Goal: Transaction & Acquisition: Obtain resource

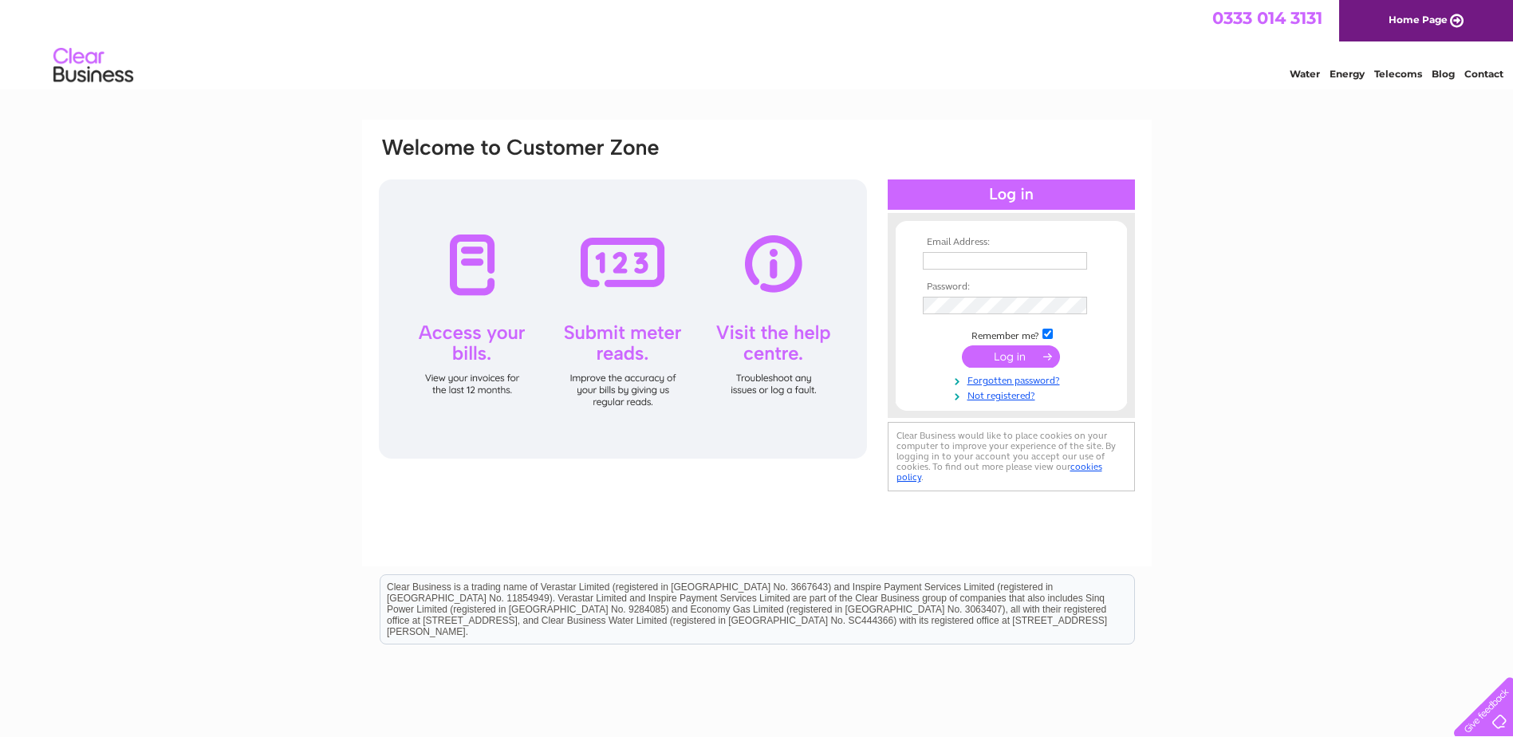
type input "flowers@donteatthedaisies.co.uk"
click at [1011, 350] on input "submit" at bounding box center [1011, 356] width 98 height 22
click at [1006, 361] on input "submit" at bounding box center [1011, 356] width 98 height 22
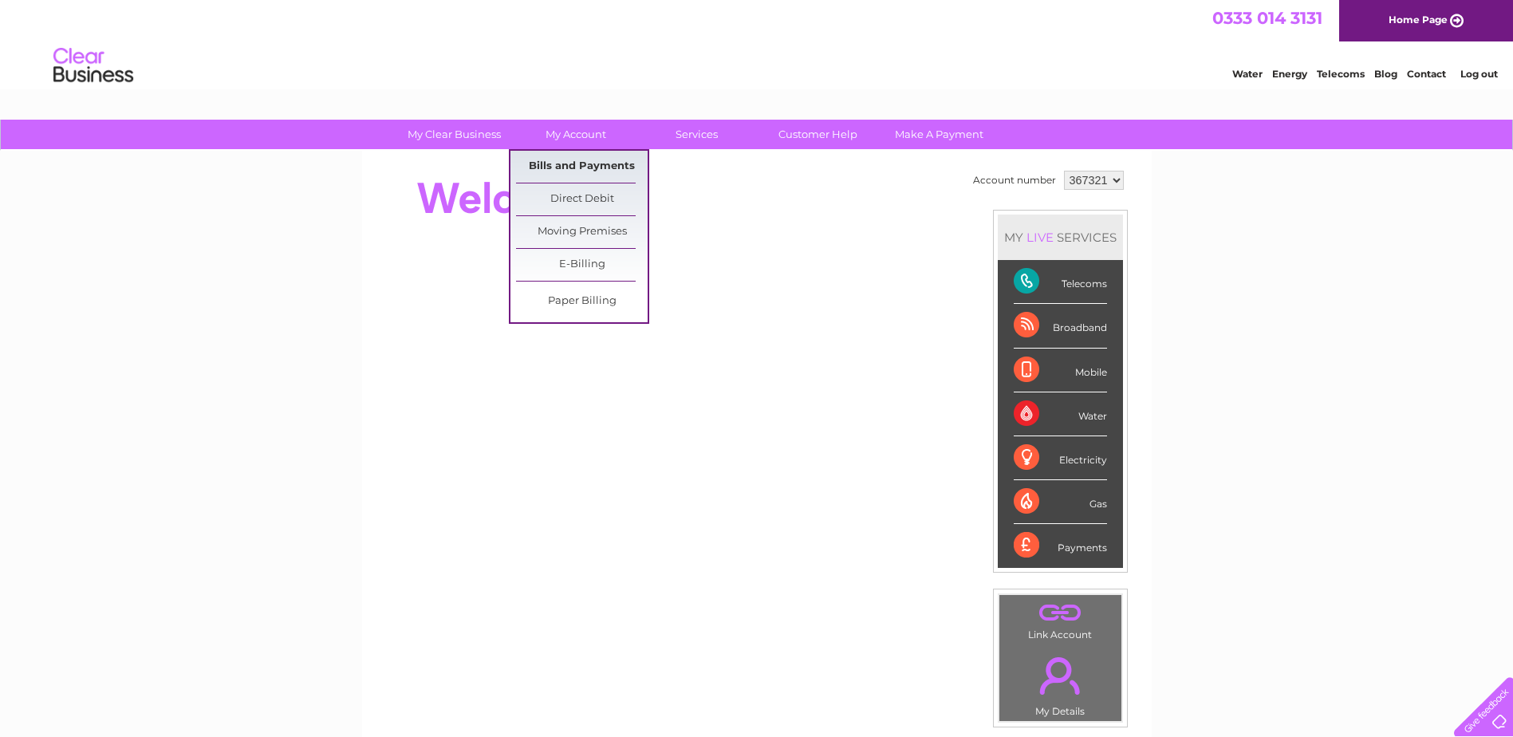
click at [604, 160] on link "Bills and Payments" at bounding box center [582, 167] width 132 height 32
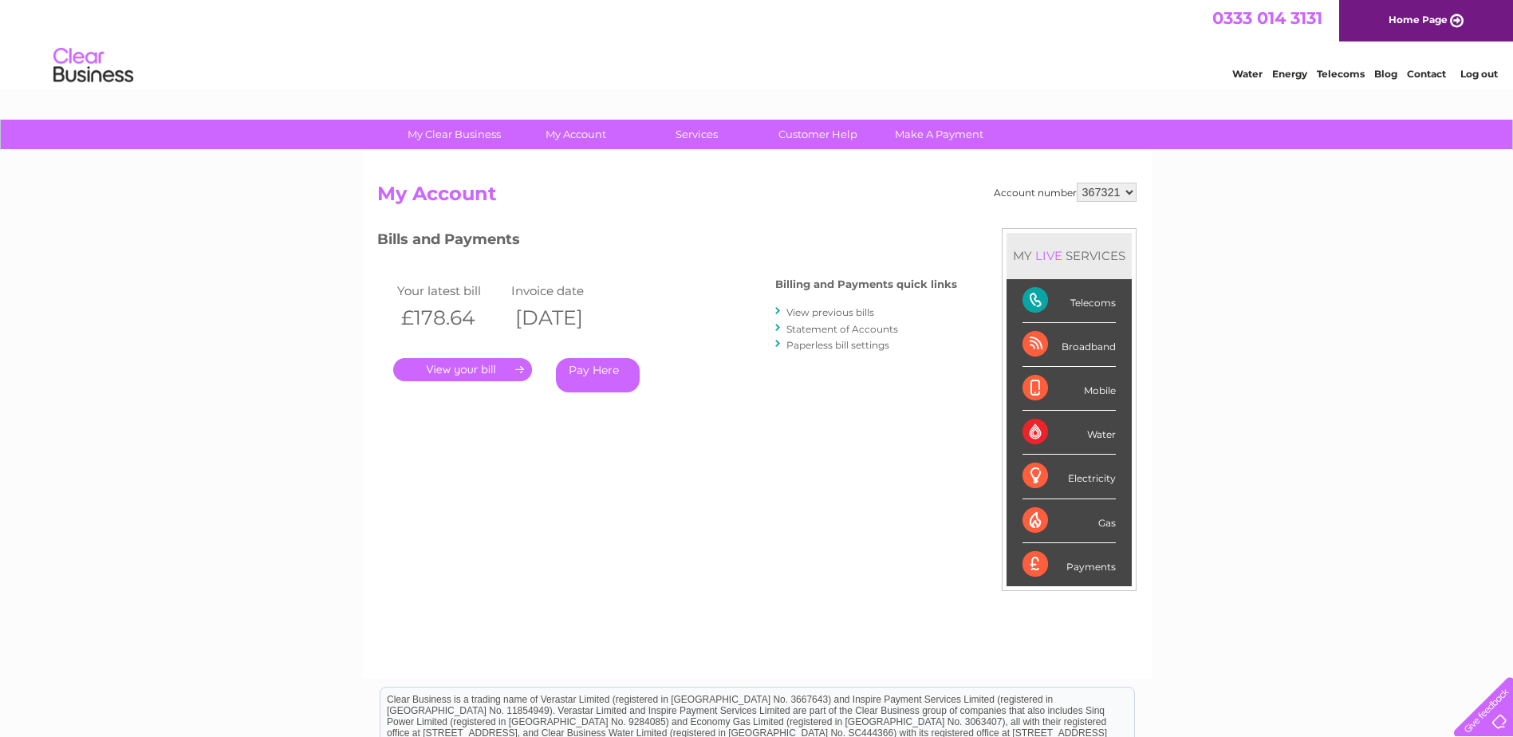
click at [518, 365] on link "." at bounding box center [462, 369] width 139 height 23
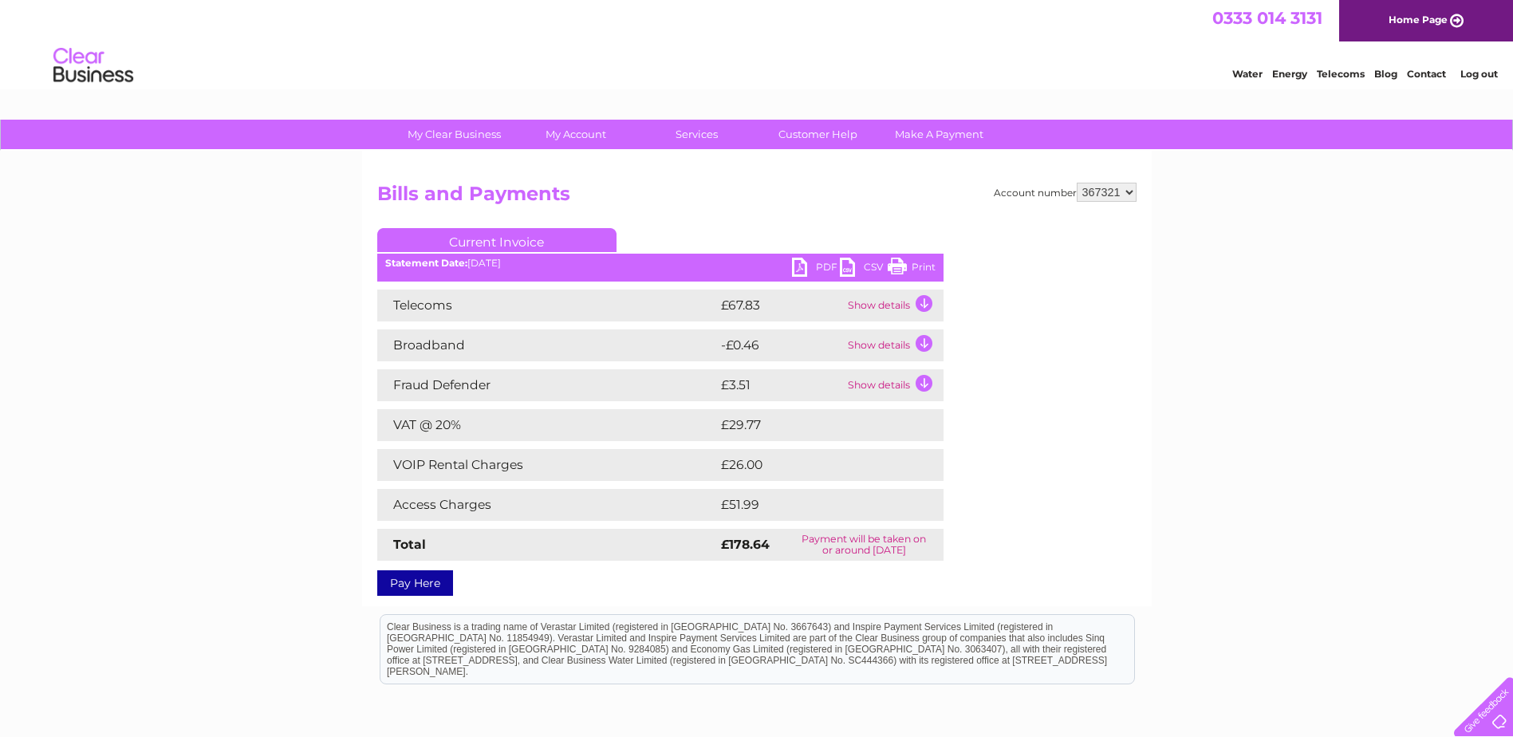
click at [798, 266] on link "PDF" at bounding box center [816, 269] width 48 height 23
click at [1105, 194] on select "367321 908741" at bounding box center [1107, 192] width 60 height 19
select select "908741"
click at [1077, 183] on select "367321 908741" at bounding box center [1107, 192] width 60 height 19
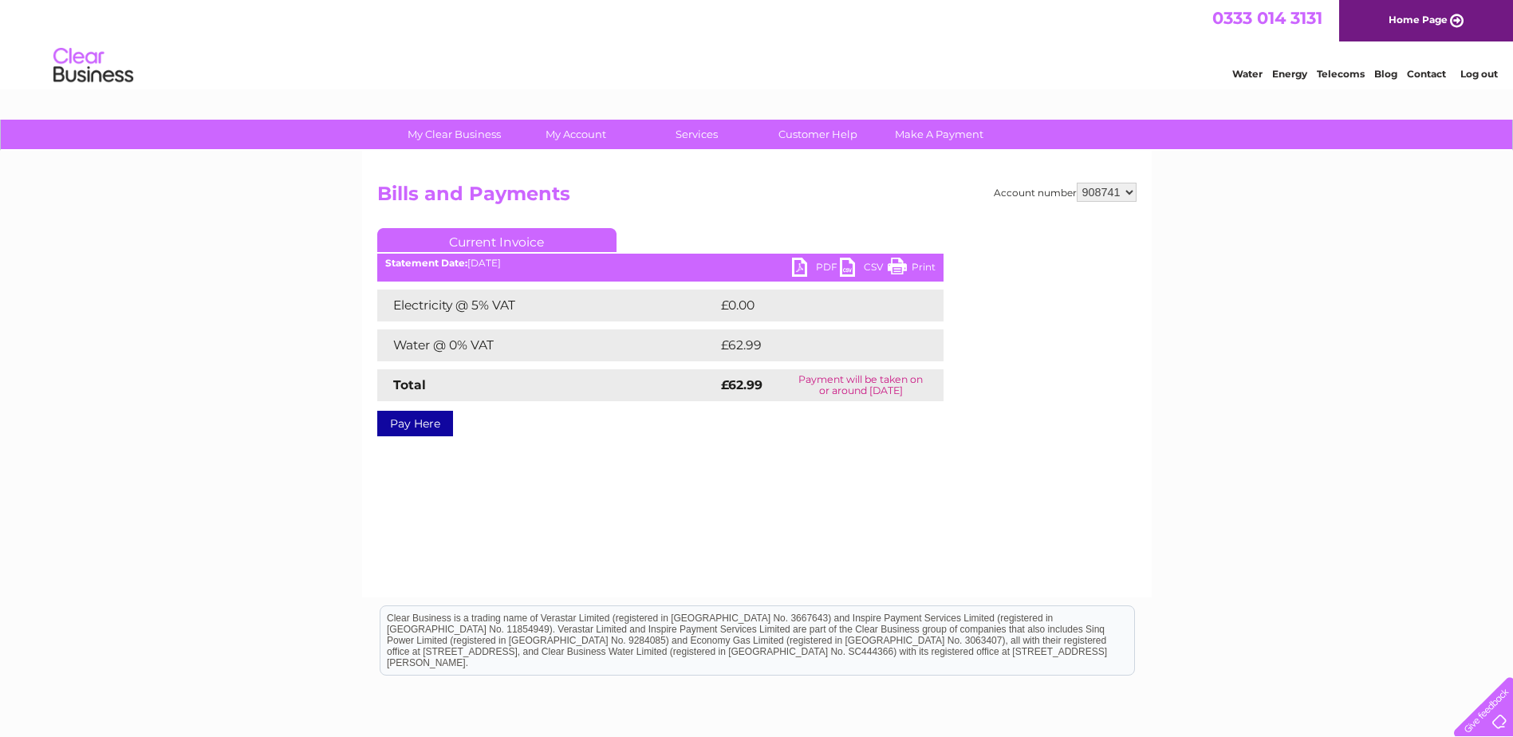
click at [822, 264] on link "PDF" at bounding box center [816, 269] width 48 height 23
click at [1121, 190] on select "367321 908741" at bounding box center [1107, 192] width 60 height 19
select select "367321"
click at [1077, 183] on select "367321 908741" at bounding box center [1107, 192] width 60 height 19
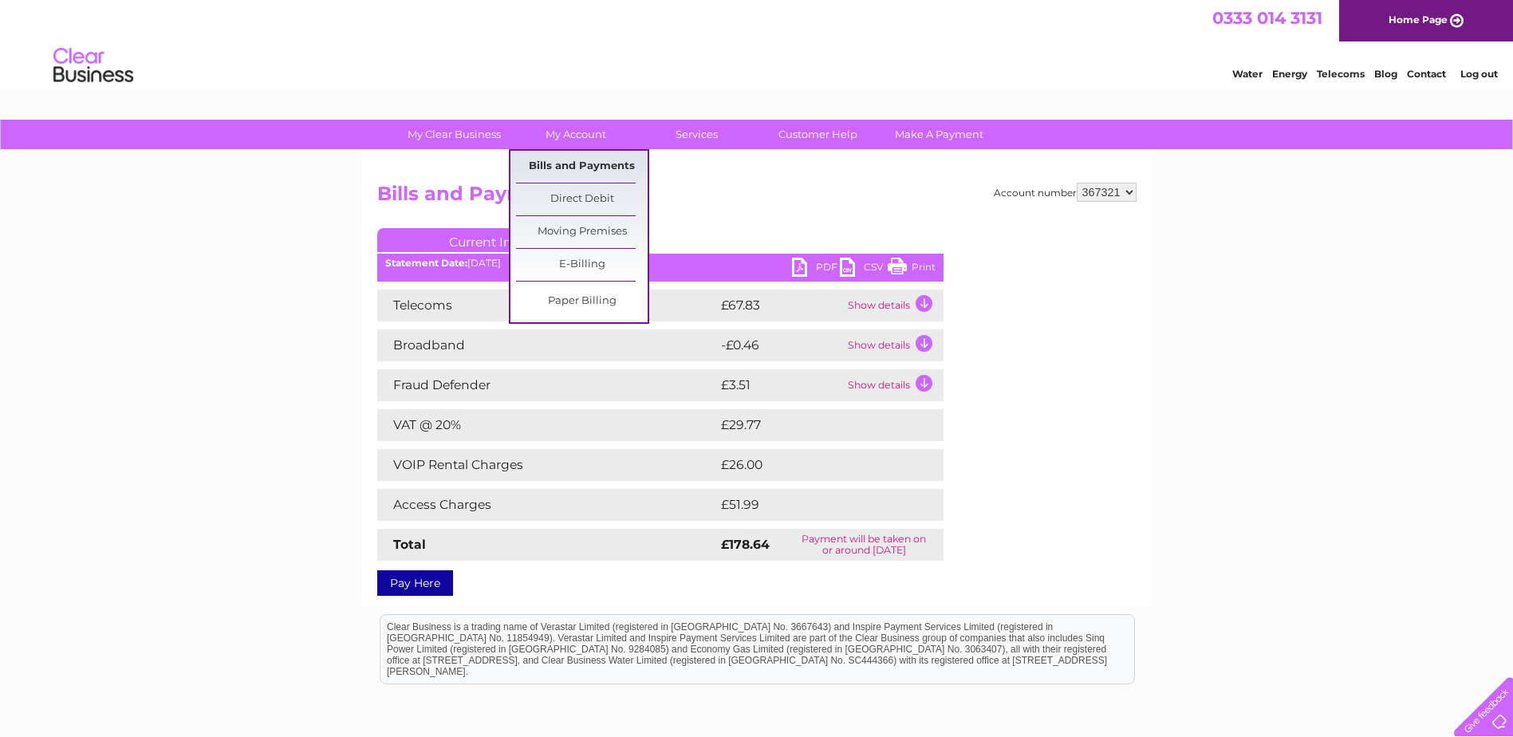
click at [586, 170] on link "Bills and Payments" at bounding box center [582, 167] width 132 height 32
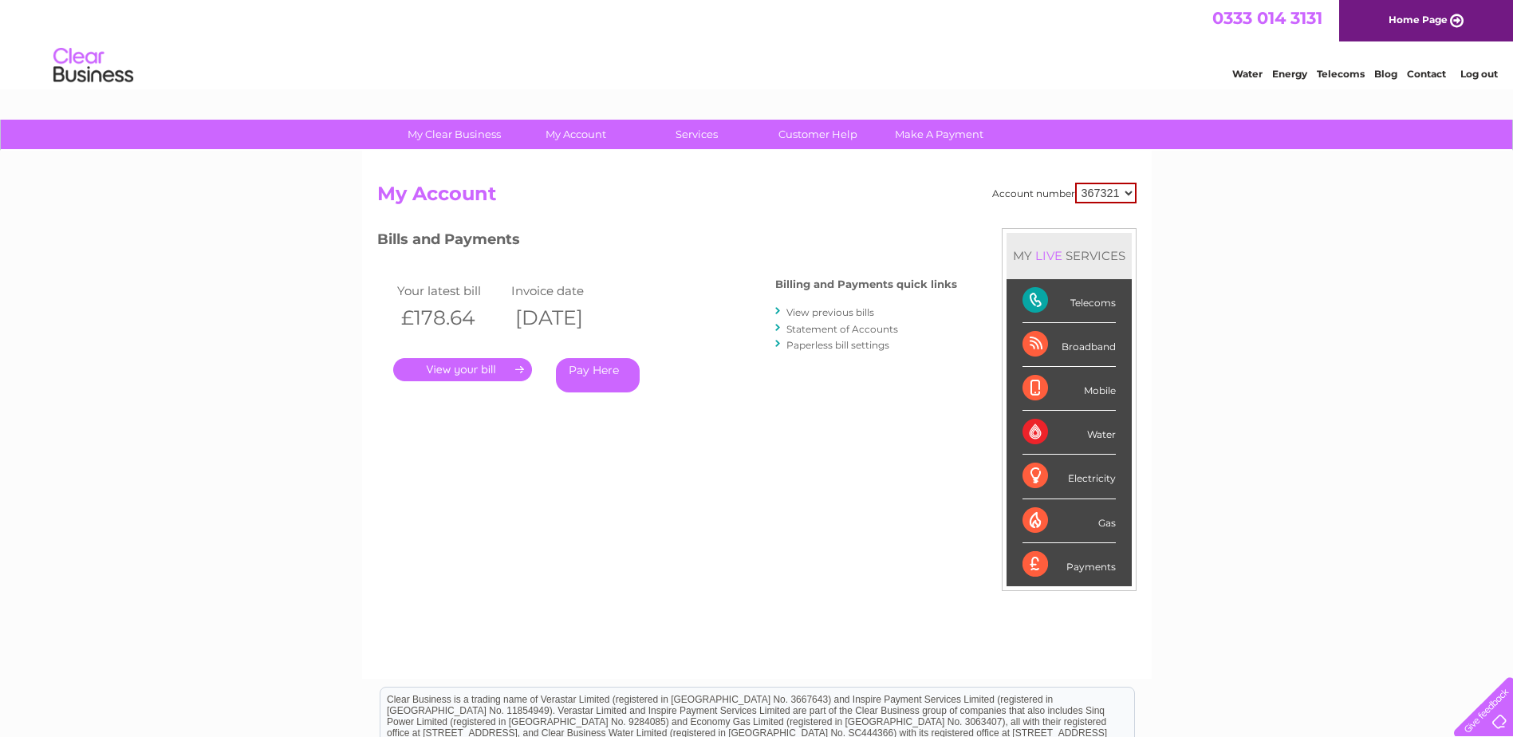
click at [1480, 75] on link "Log out" at bounding box center [1478, 74] width 37 height 12
